Goal: Information Seeking & Learning: Learn about a topic

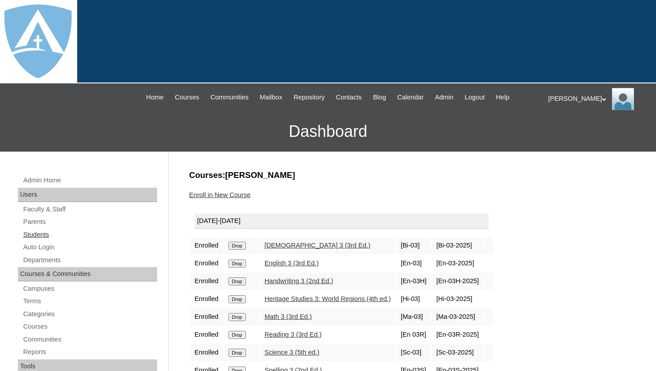
scroll to position [71, 0]
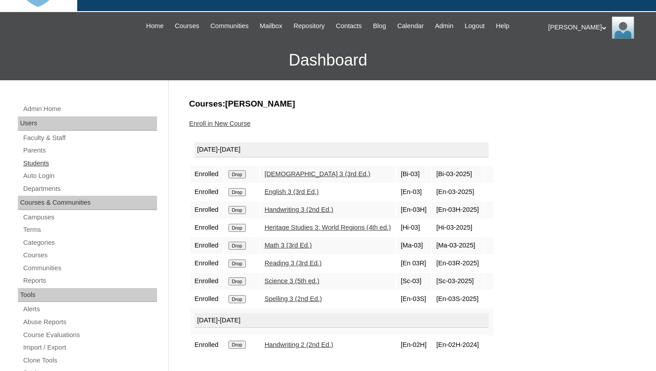
click at [43, 160] on link "Students" at bounding box center [89, 163] width 135 height 11
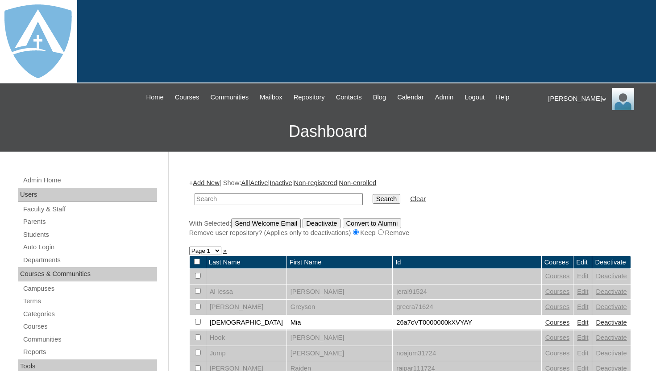
click at [244, 198] on input "text" at bounding box center [279, 199] width 168 height 12
type input "[PERSON_NAME]"
click at [373, 202] on input "Search" at bounding box center [387, 199] width 28 height 10
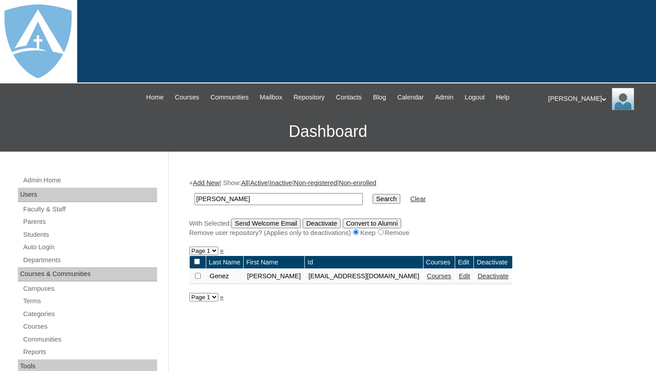
click at [446, 280] on link "Courses" at bounding box center [439, 276] width 25 height 7
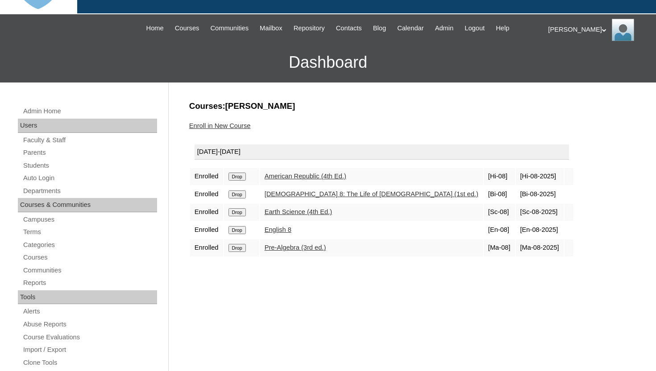
scroll to position [71, 0]
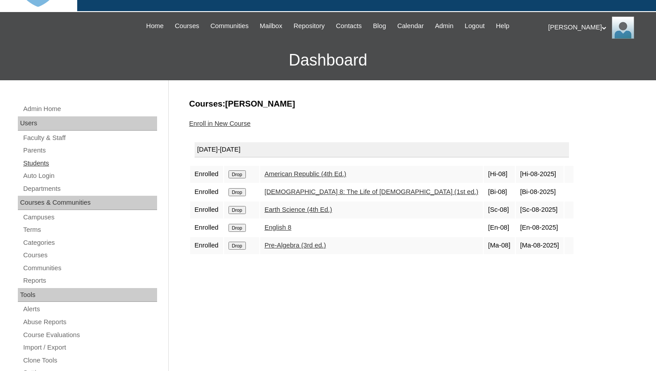
click at [33, 163] on link "Students" at bounding box center [89, 163] width 135 height 11
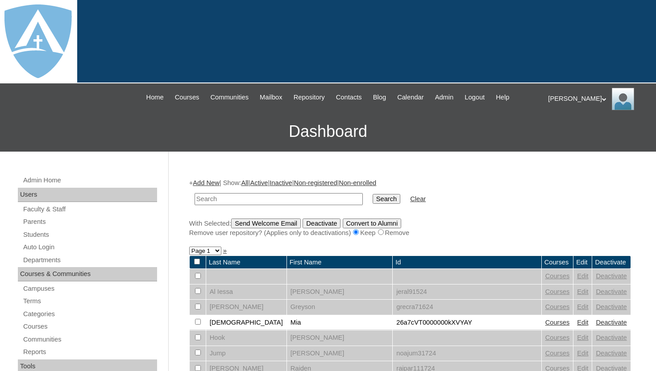
click at [234, 197] on input "text" at bounding box center [279, 199] width 168 height 12
type input "[PERSON_NAME]"
click at [381, 203] on input "Search" at bounding box center [387, 199] width 28 height 10
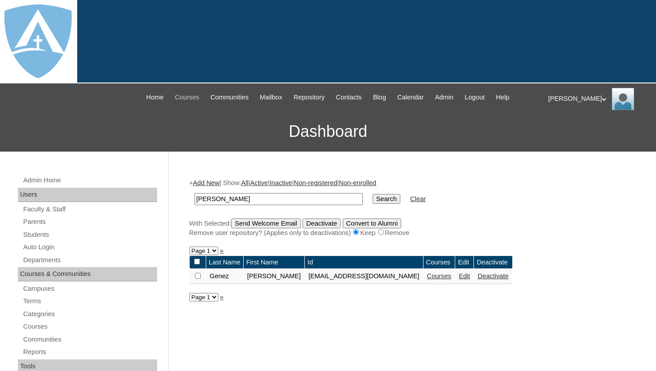
click at [175, 97] on span "Courses" at bounding box center [187, 97] width 25 height 10
